Goal: Task Accomplishment & Management: Manage account settings

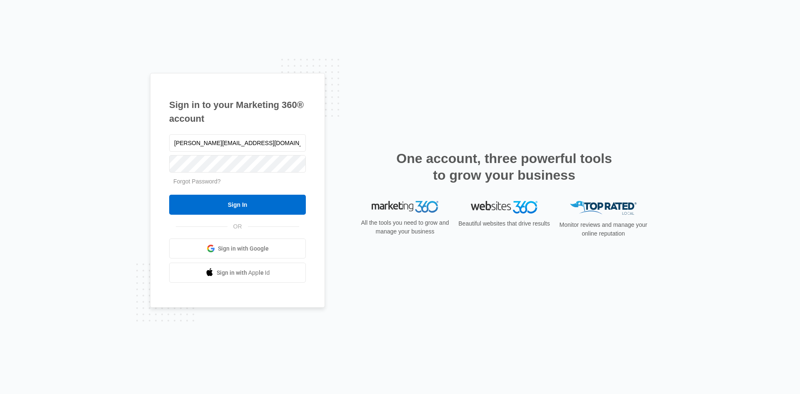
type input "[PERSON_NAME][EMAIL_ADDRESS][DOMAIN_NAME]"
click at [169, 195] on input "Sign In" at bounding box center [237, 205] width 137 height 20
